Goal: Transaction & Acquisition: Purchase product/service

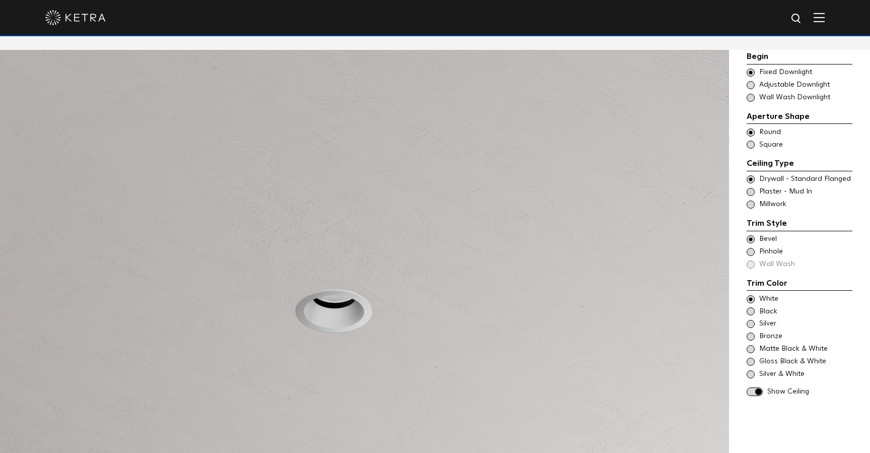
click at [751, 252] on span at bounding box center [751, 252] width 8 height 8
click at [752, 237] on span at bounding box center [751, 239] width 8 height 8
click at [752, 249] on span at bounding box center [751, 252] width 8 height 8
click at [755, 297] on div "White" at bounding box center [800, 299] width 106 height 10
click at [752, 145] on span at bounding box center [751, 144] width 8 height 8
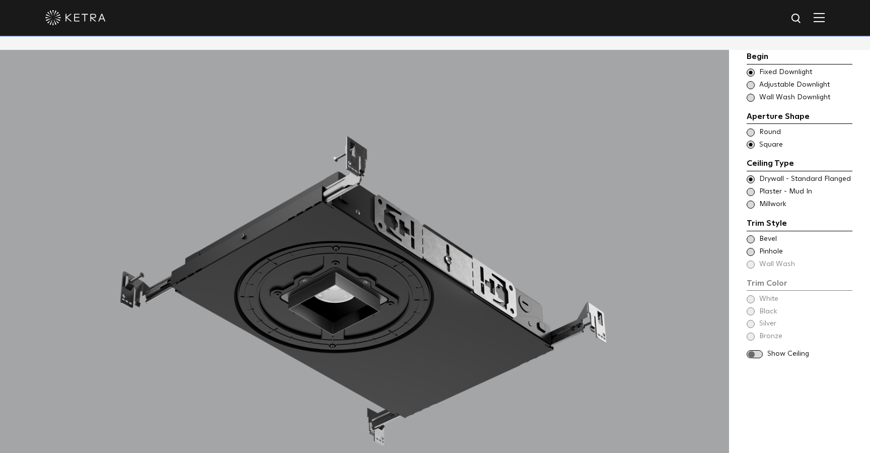
click at [752, 176] on span at bounding box center [751, 179] width 8 height 8
click at [754, 239] on span at bounding box center [751, 239] width 8 height 8
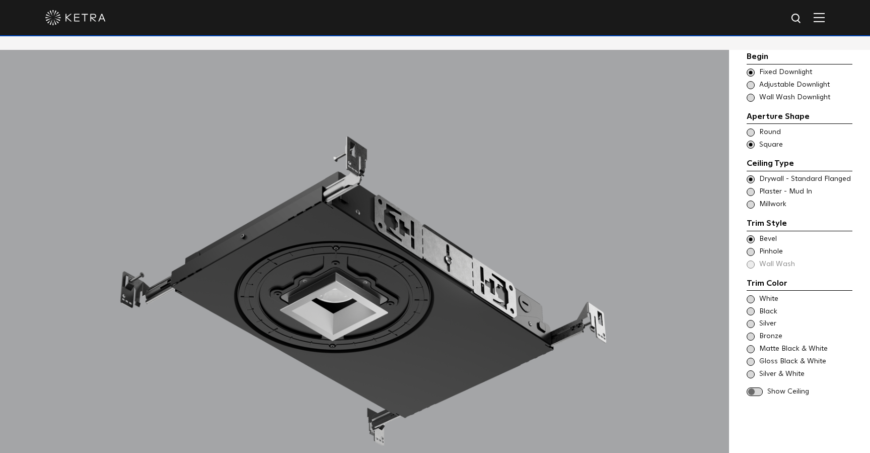
click at [753, 253] on span at bounding box center [751, 252] width 8 height 8
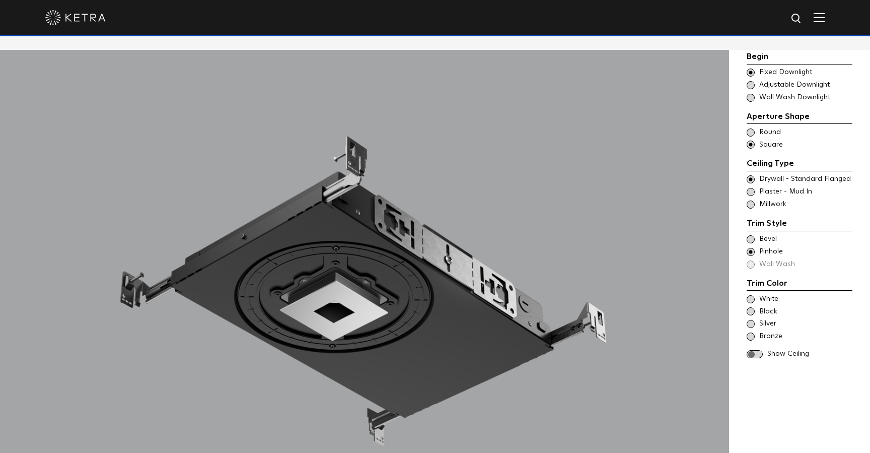
click at [749, 84] on span at bounding box center [751, 85] width 8 height 8
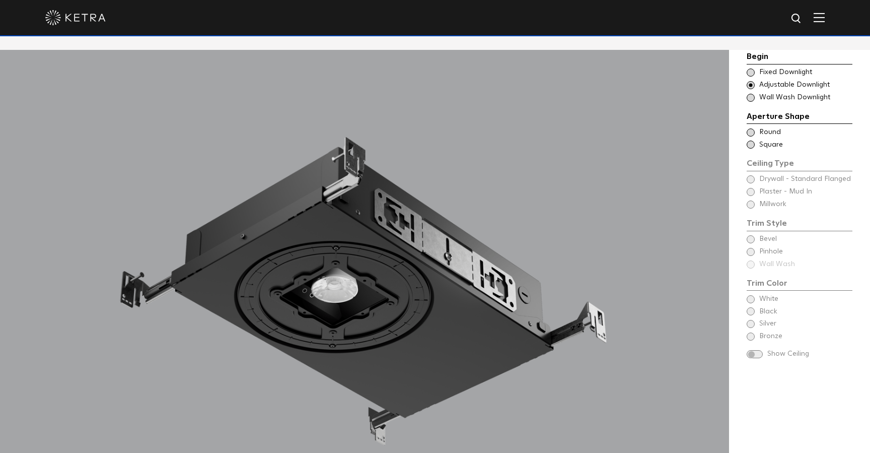
click at [751, 132] on span at bounding box center [751, 132] width 8 height 8
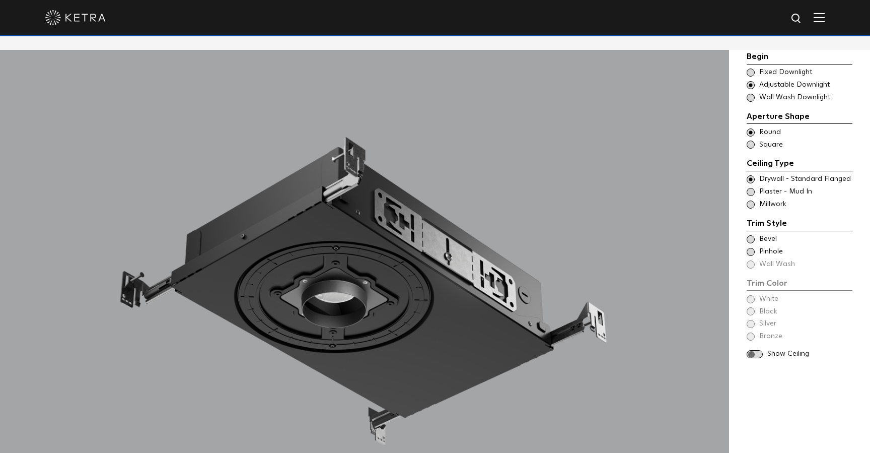
click at [754, 74] on span at bounding box center [751, 72] width 8 height 8
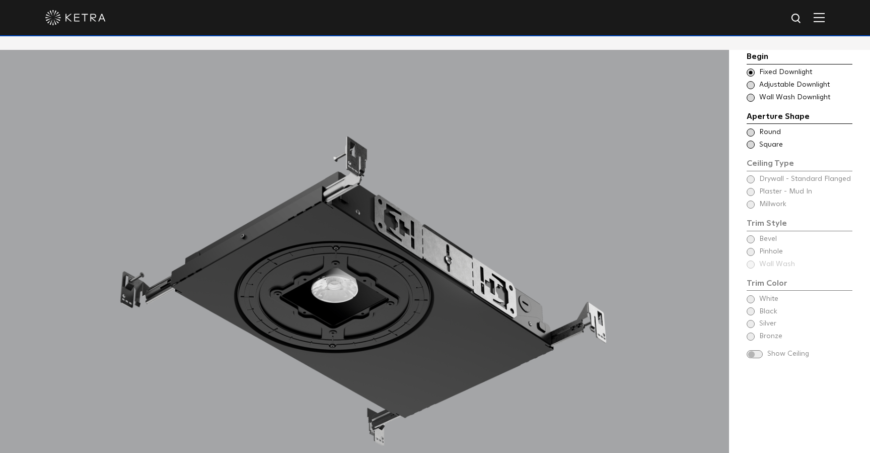
click at [753, 86] on span at bounding box center [751, 85] width 8 height 8
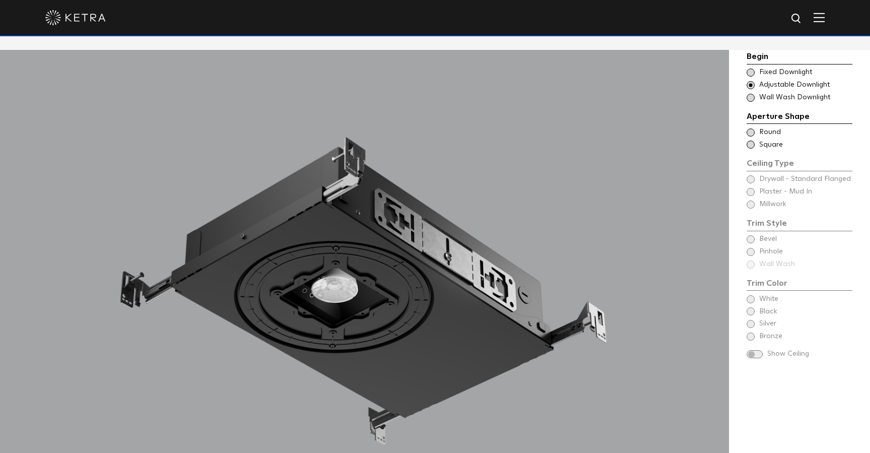
click at [753, 133] on span at bounding box center [751, 132] width 8 height 8
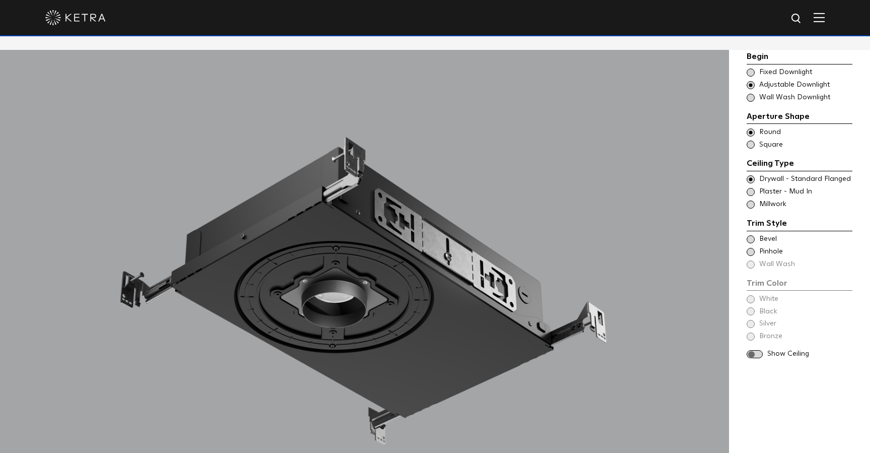
click at [752, 237] on span at bounding box center [751, 239] width 8 height 8
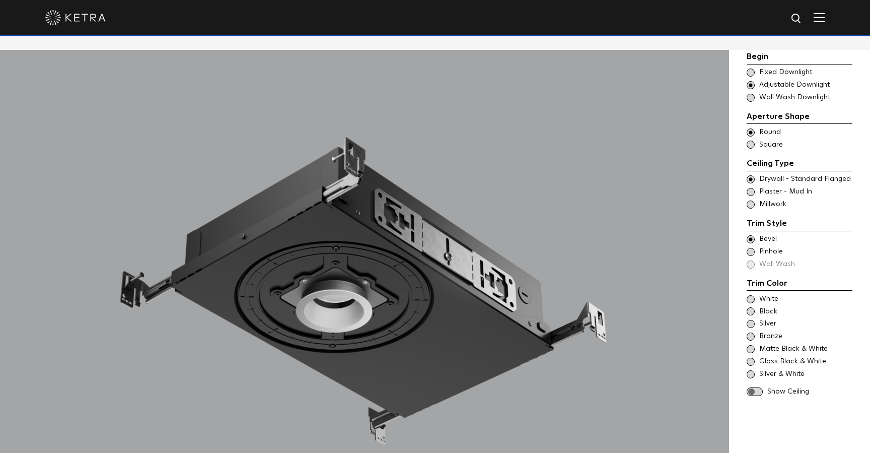
click at [753, 297] on span at bounding box center [751, 299] width 8 height 8
click at [750, 66] on div "Begin Choose Aperture Shape Fixed Downlight Choose Aperture Shape Adjustable Do…" at bounding box center [800, 76] width 106 height 52
click at [751, 71] on span at bounding box center [751, 72] width 8 height 8
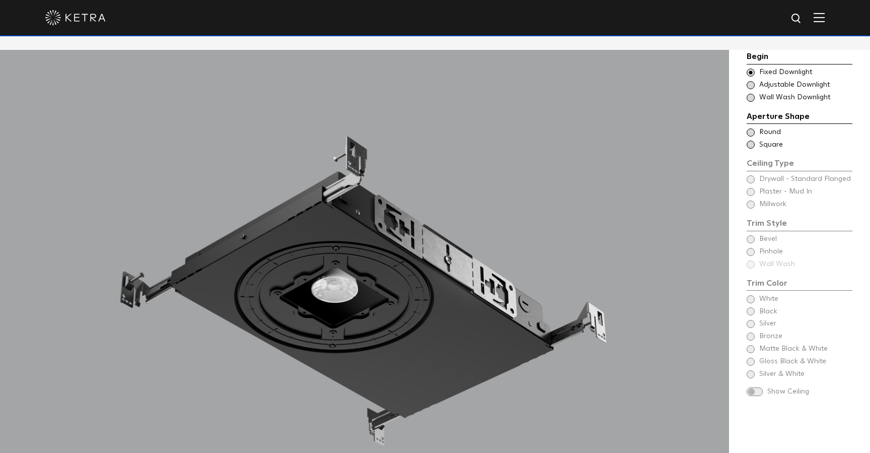
click at [751, 84] on span at bounding box center [751, 85] width 8 height 8
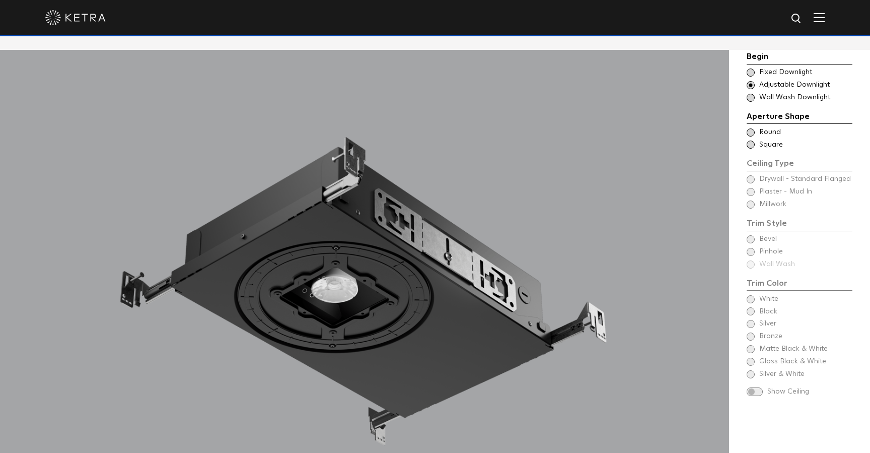
click at [751, 68] on span at bounding box center [751, 72] width 8 height 8
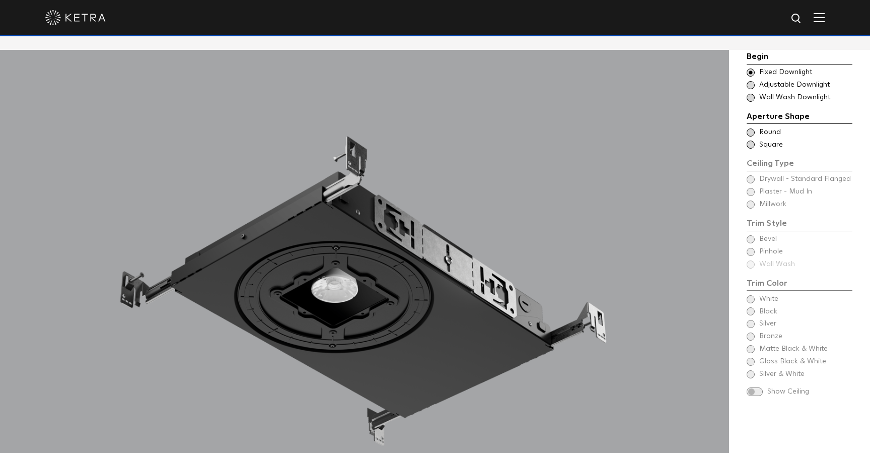
click at [752, 83] on span at bounding box center [751, 85] width 8 height 8
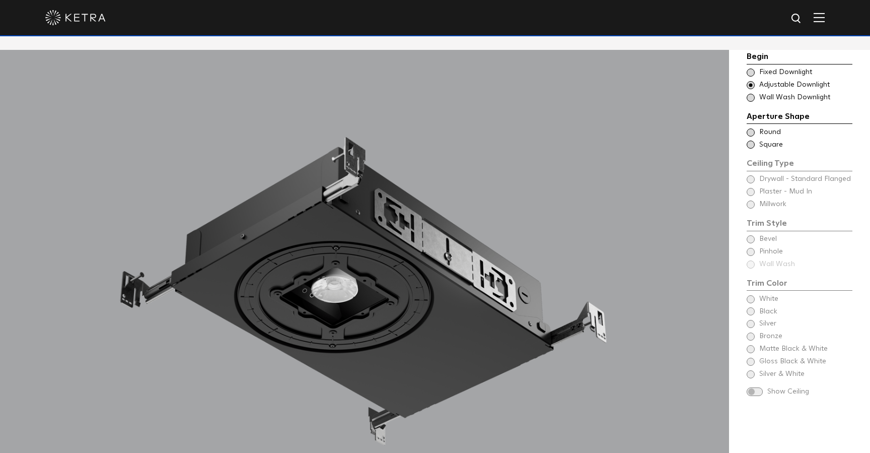
click at [751, 71] on span at bounding box center [751, 72] width 8 height 8
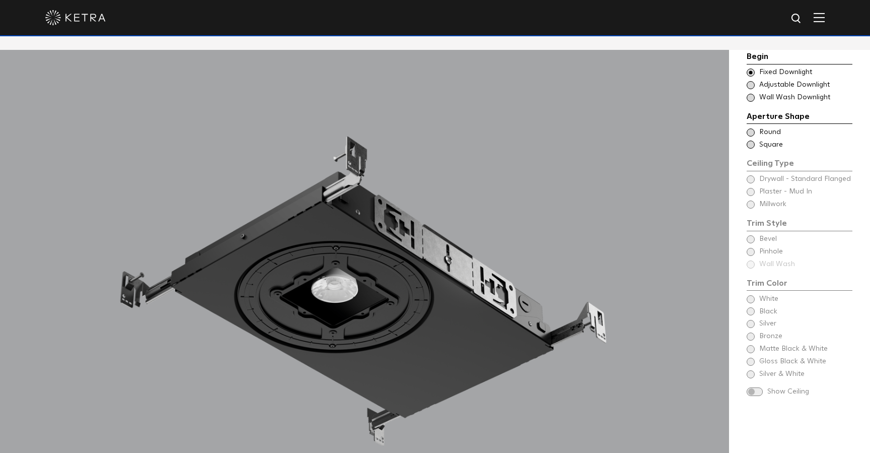
click at [752, 83] on span at bounding box center [751, 85] width 8 height 8
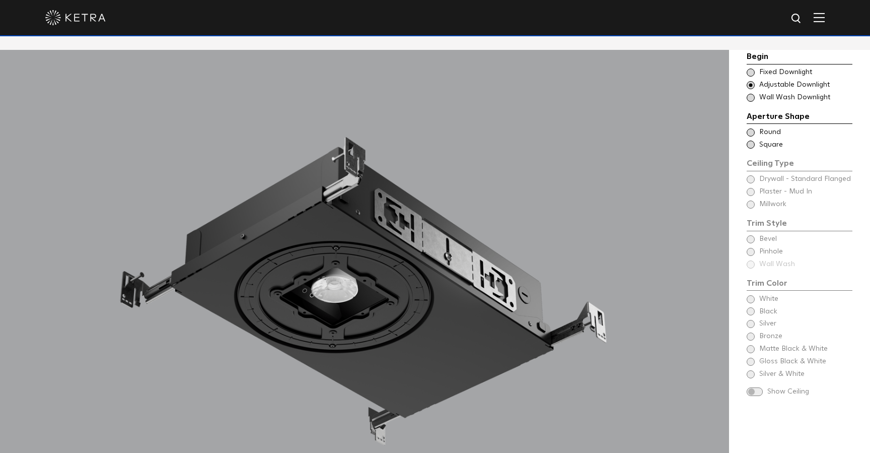
click at [769, 132] on span "Round" at bounding box center [805, 132] width 92 height 10
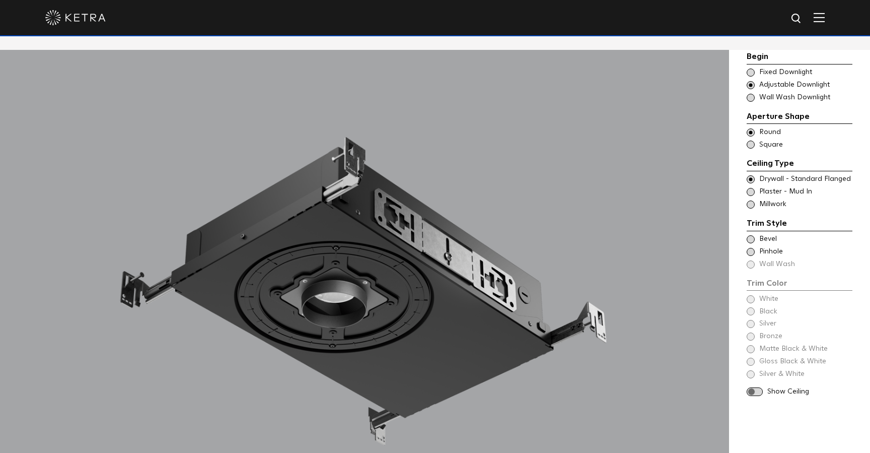
click at [766, 249] on span "Pinhole" at bounding box center [805, 252] width 92 height 10
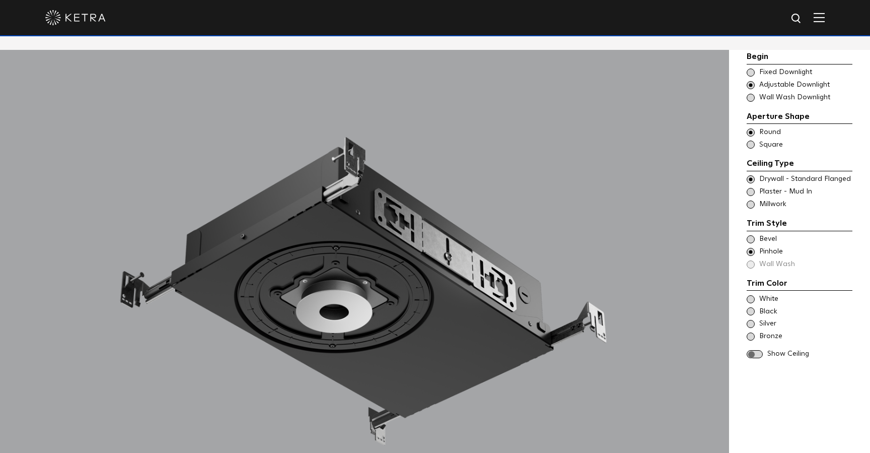
click at [753, 96] on span at bounding box center [751, 98] width 8 height 8
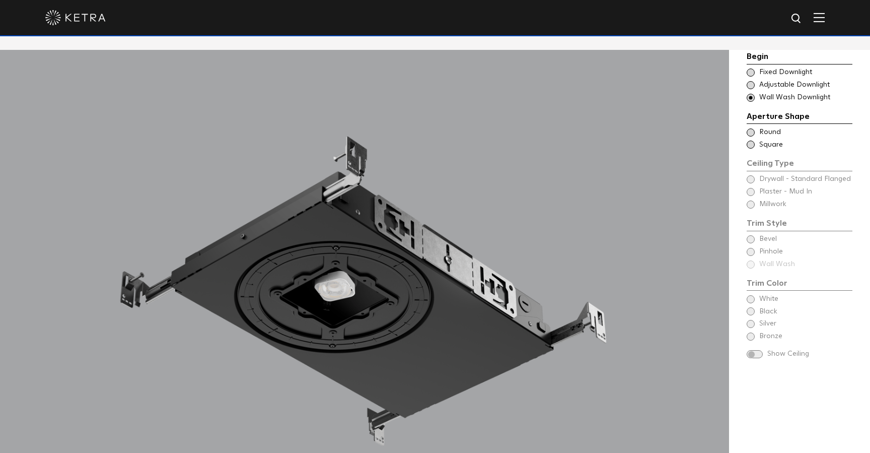
click at [751, 133] on span at bounding box center [751, 132] width 8 height 8
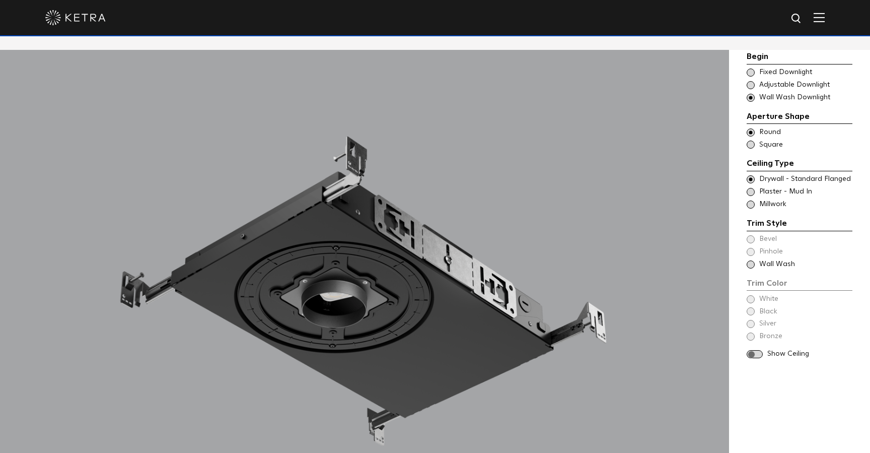
click at [753, 193] on span at bounding box center [751, 192] width 8 height 8
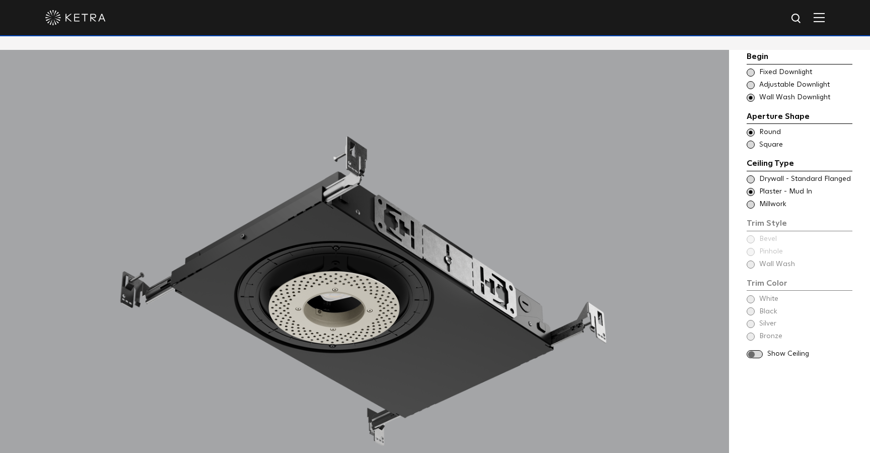
click at [753, 202] on span at bounding box center [751, 204] width 8 height 8
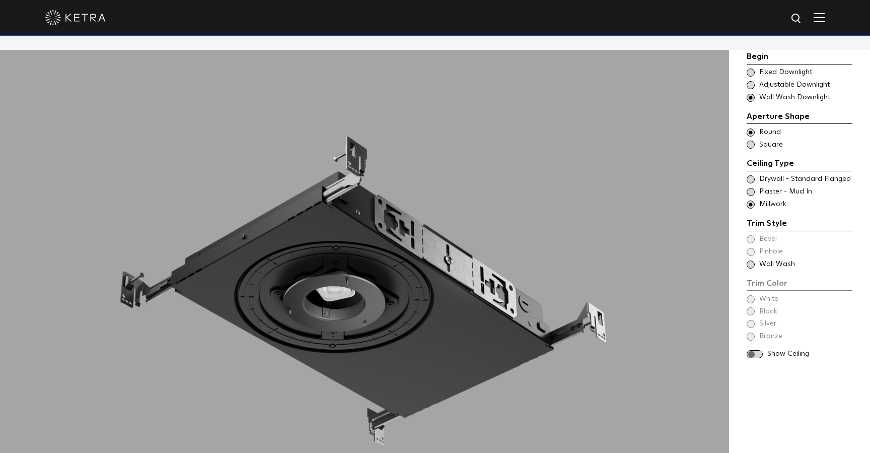
click at [752, 190] on span at bounding box center [751, 192] width 8 height 8
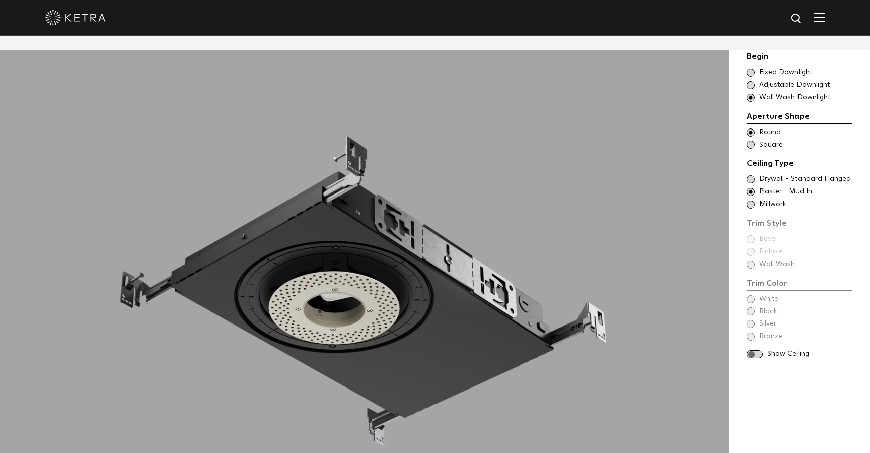
click at [752, 179] on span at bounding box center [751, 179] width 8 height 8
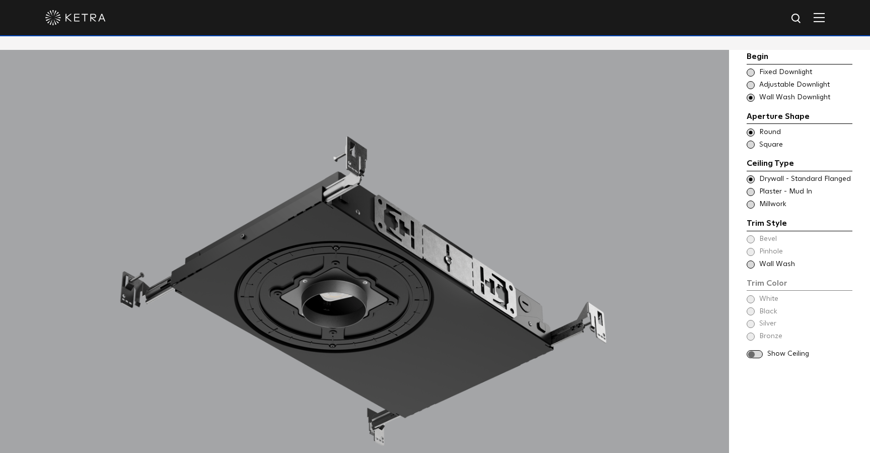
click at [749, 264] on span at bounding box center [751, 264] width 8 height 8
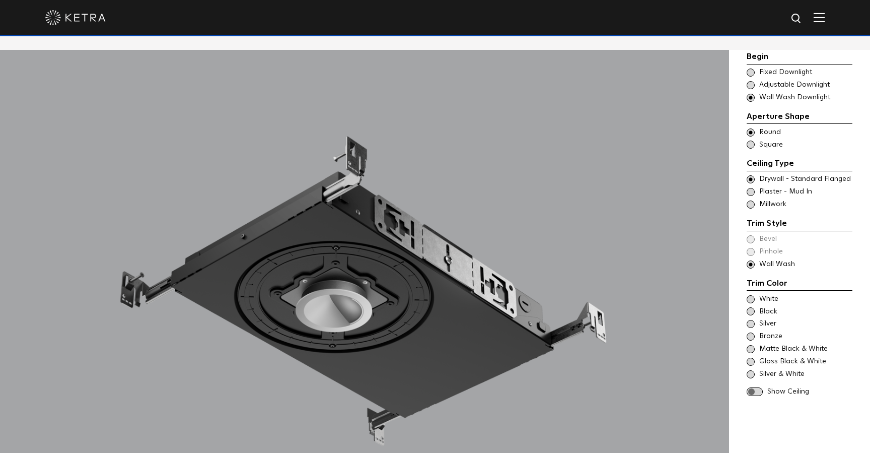
click at [755, 193] on div "Trim Style - Round - Flangeless - Wall Wash Bevel - Round - Flangeless - Disabl…" at bounding box center [800, 192] width 106 height 10
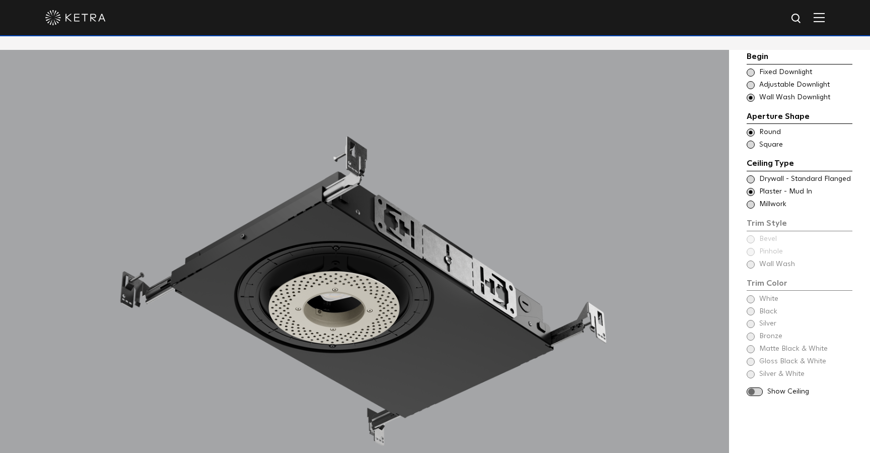
click at [753, 263] on div "Begin Choose Aperture Shape Fixed Downlight Choose Aperture Shape Adjustable Do…" at bounding box center [800, 224] width 106 height 349
click at [750, 266] on div "Begin Choose Aperture Shape Fixed Downlight Choose Aperture Shape Adjustable Do…" at bounding box center [800, 224] width 106 height 349
click at [751, 263] on div "Begin Choose Aperture Shape Fixed Downlight Choose Aperture Shape Adjustable Do…" at bounding box center [800, 224] width 106 height 349
click at [752, 261] on div "Begin Choose Aperture Shape Fixed Downlight Choose Aperture Shape Adjustable Do…" at bounding box center [800, 224] width 106 height 349
click at [752, 87] on span at bounding box center [751, 85] width 8 height 8
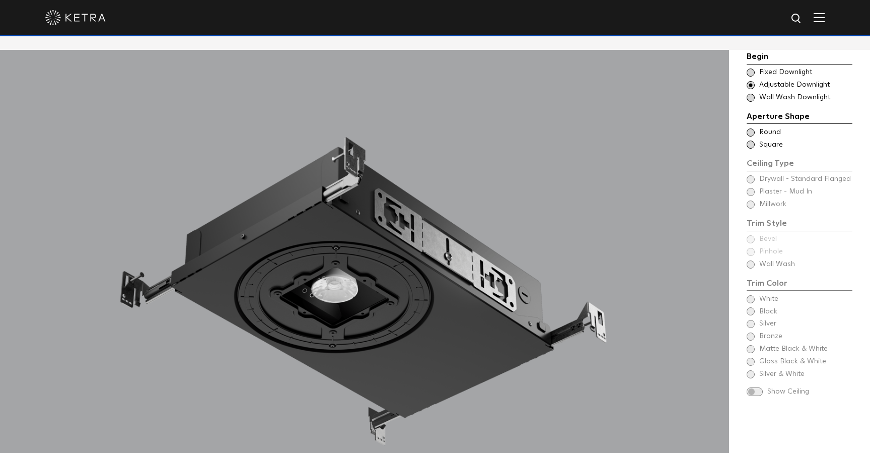
click at [754, 100] on div "Choose Aperture Shape - Wall Wash Wall Wash Downlight" at bounding box center [800, 98] width 106 height 10
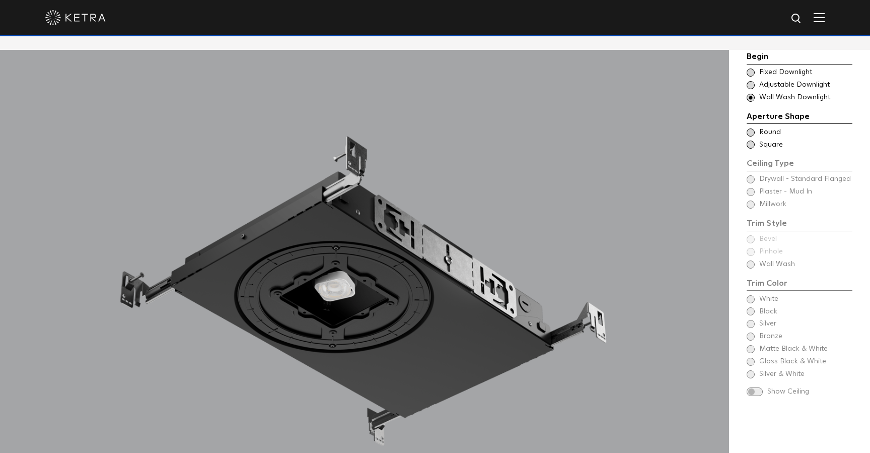
click at [752, 132] on span at bounding box center [751, 132] width 8 height 8
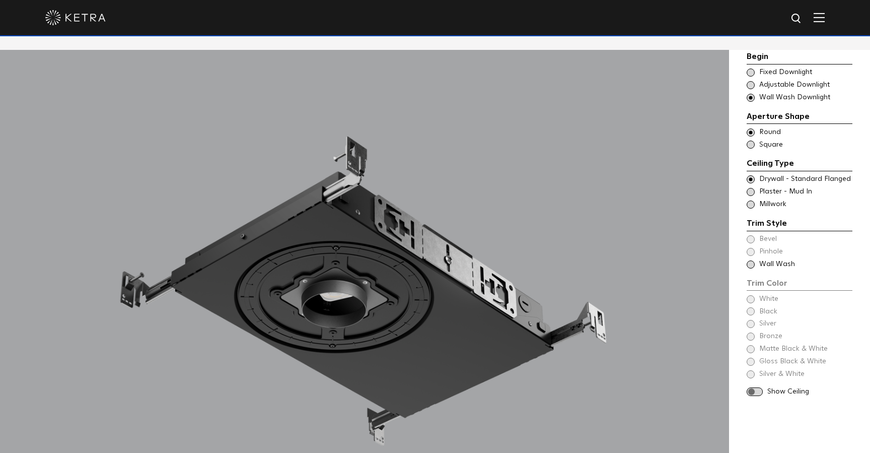
click at [752, 206] on span at bounding box center [751, 204] width 8 height 8
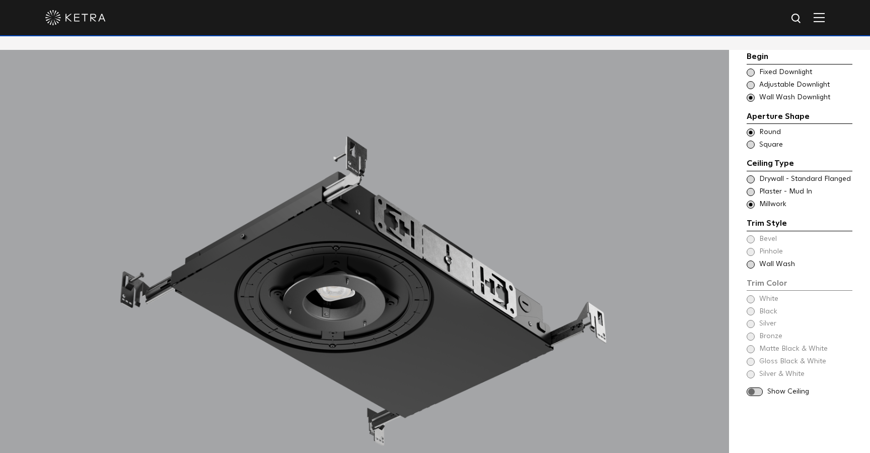
click at [753, 265] on span at bounding box center [751, 264] width 8 height 8
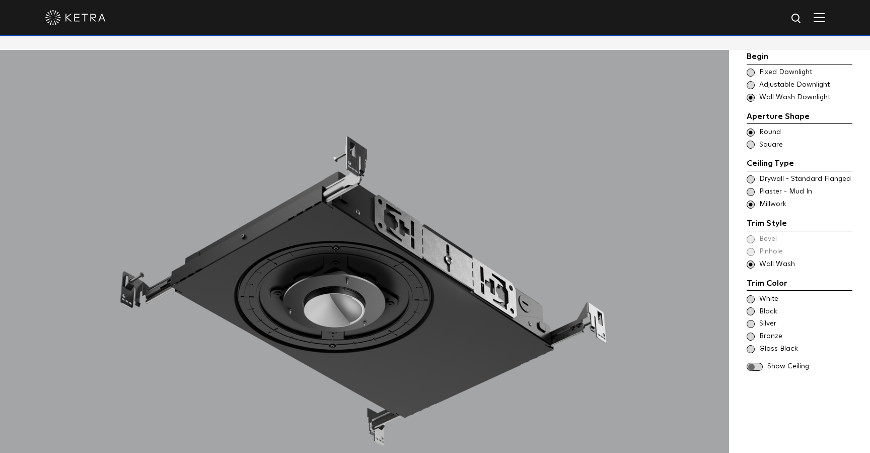
click at [750, 70] on span at bounding box center [751, 72] width 8 height 8
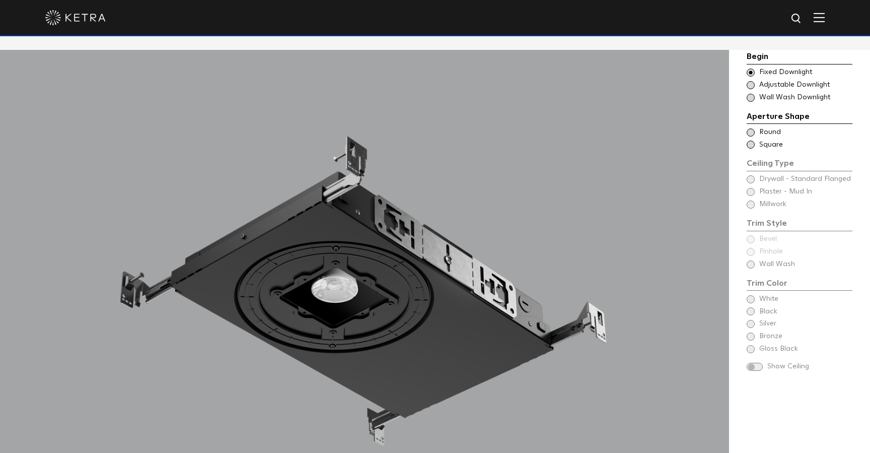
click at [753, 130] on span at bounding box center [751, 132] width 8 height 8
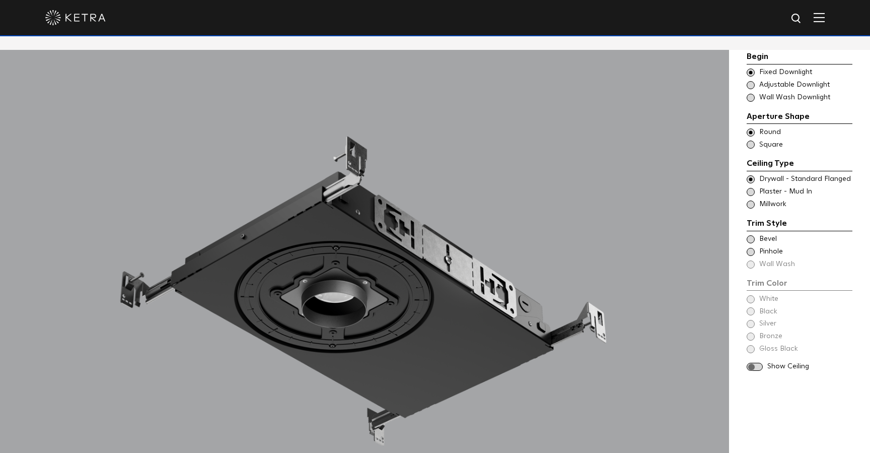
click at [753, 192] on span at bounding box center [751, 192] width 8 height 8
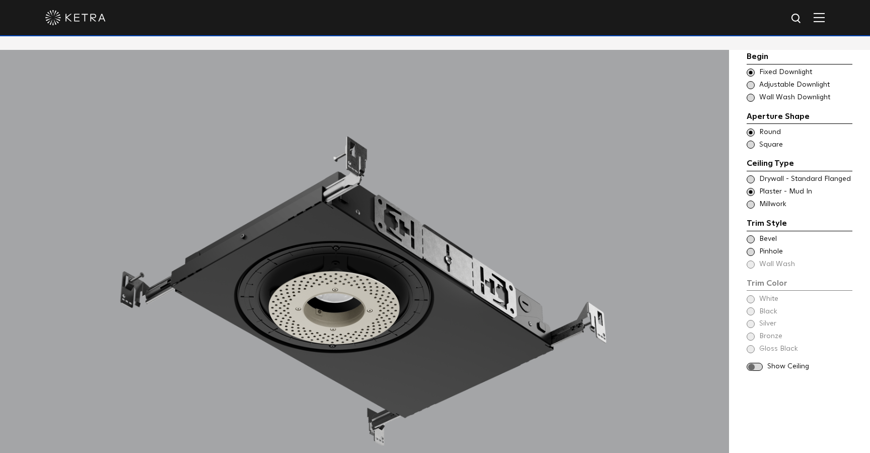
click at [753, 236] on span at bounding box center [751, 239] width 8 height 8
click at [756, 298] on div "White" at bounding box center [800, 299] width 106 height 10
click at [753, 82] on span at bounding box center [751, 85] width 8 height 8
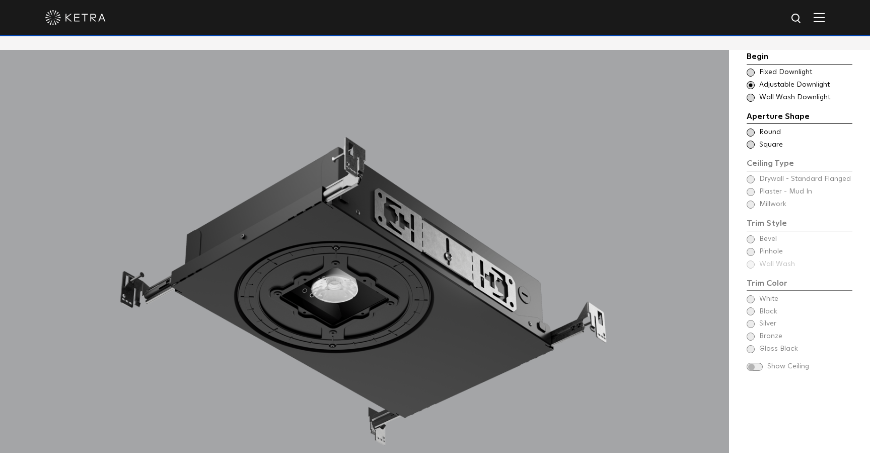
click at [752, 131] on span at bounding box center [751, 132] width 8 height 8
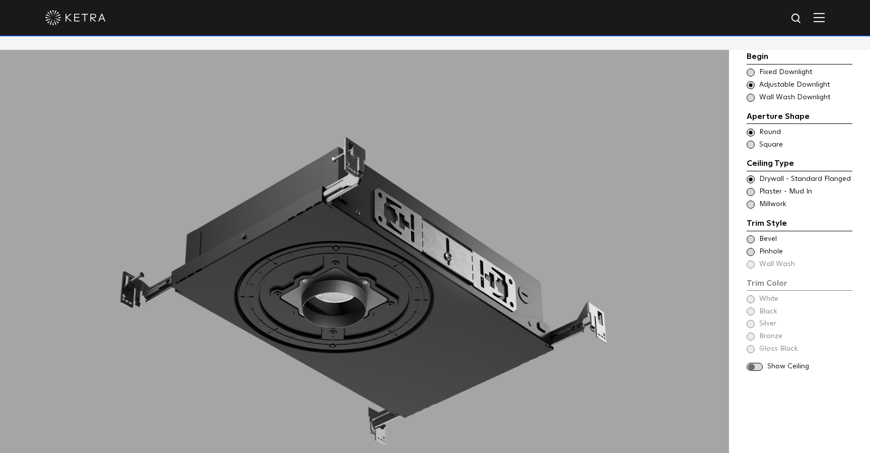
click at [753, 191] on span at bounding box center [751, 192] width 8 height 8
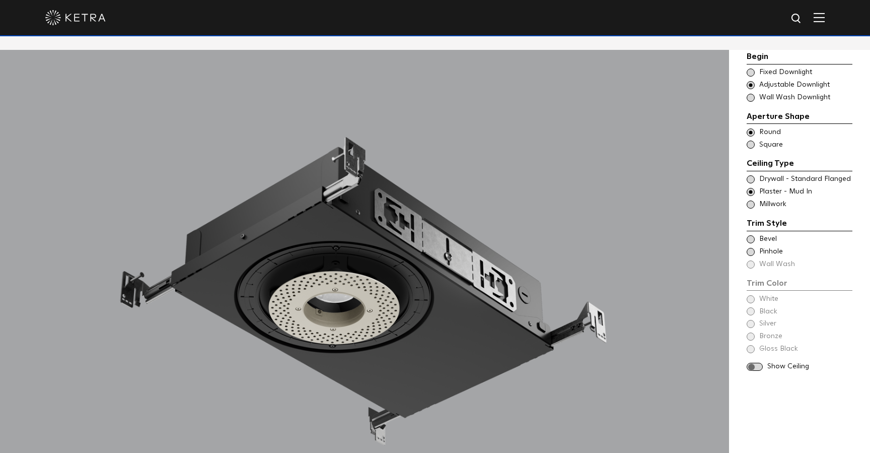
click at [751, 238] on span at bounding box center [751, 239] width 8 height 8
